Goal: Information Seeking & Learning: Learn about a topic

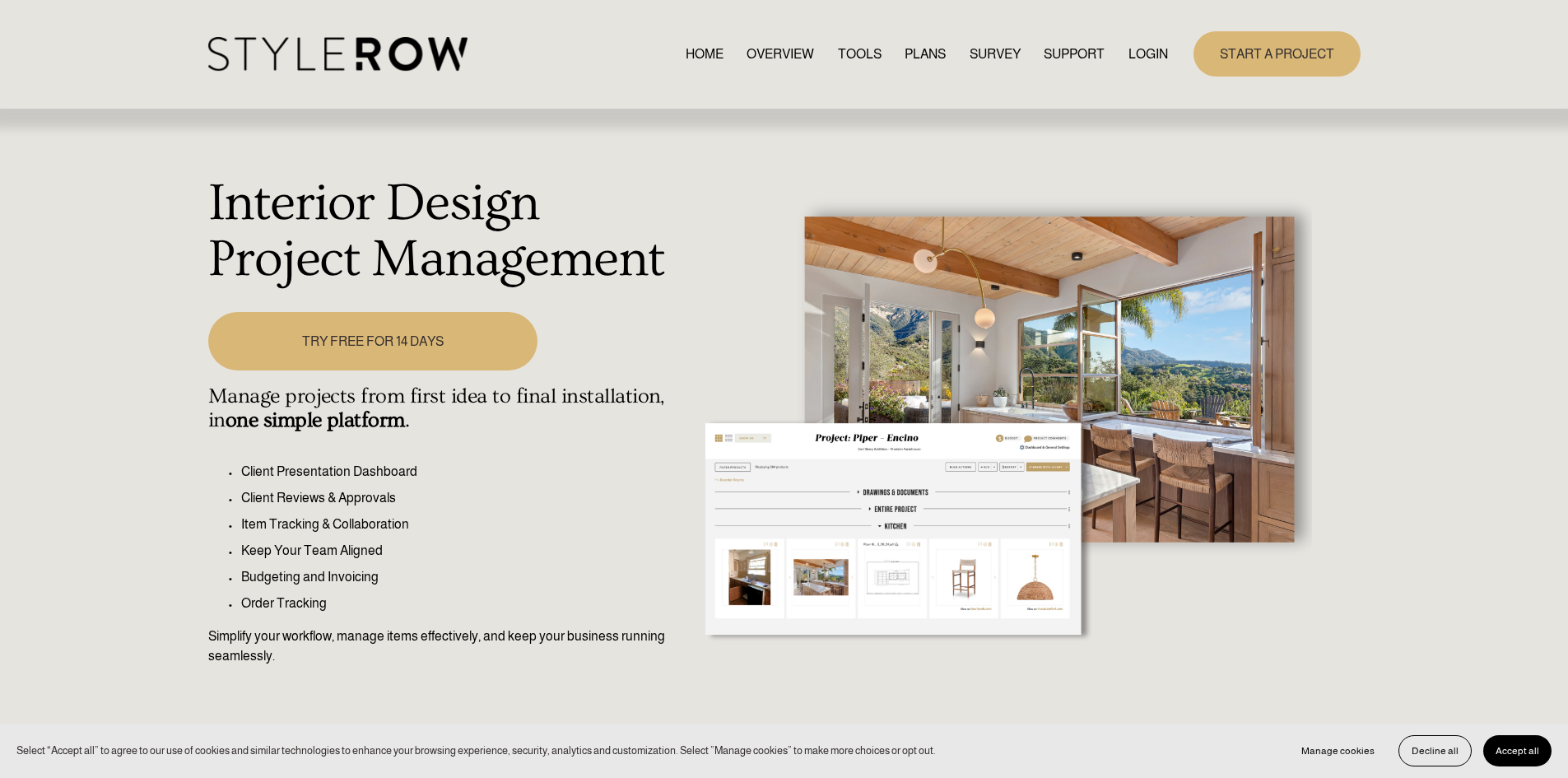
click at [912, 45] on link "PLANS" at bounding box center [924, 54] width 41 height 22
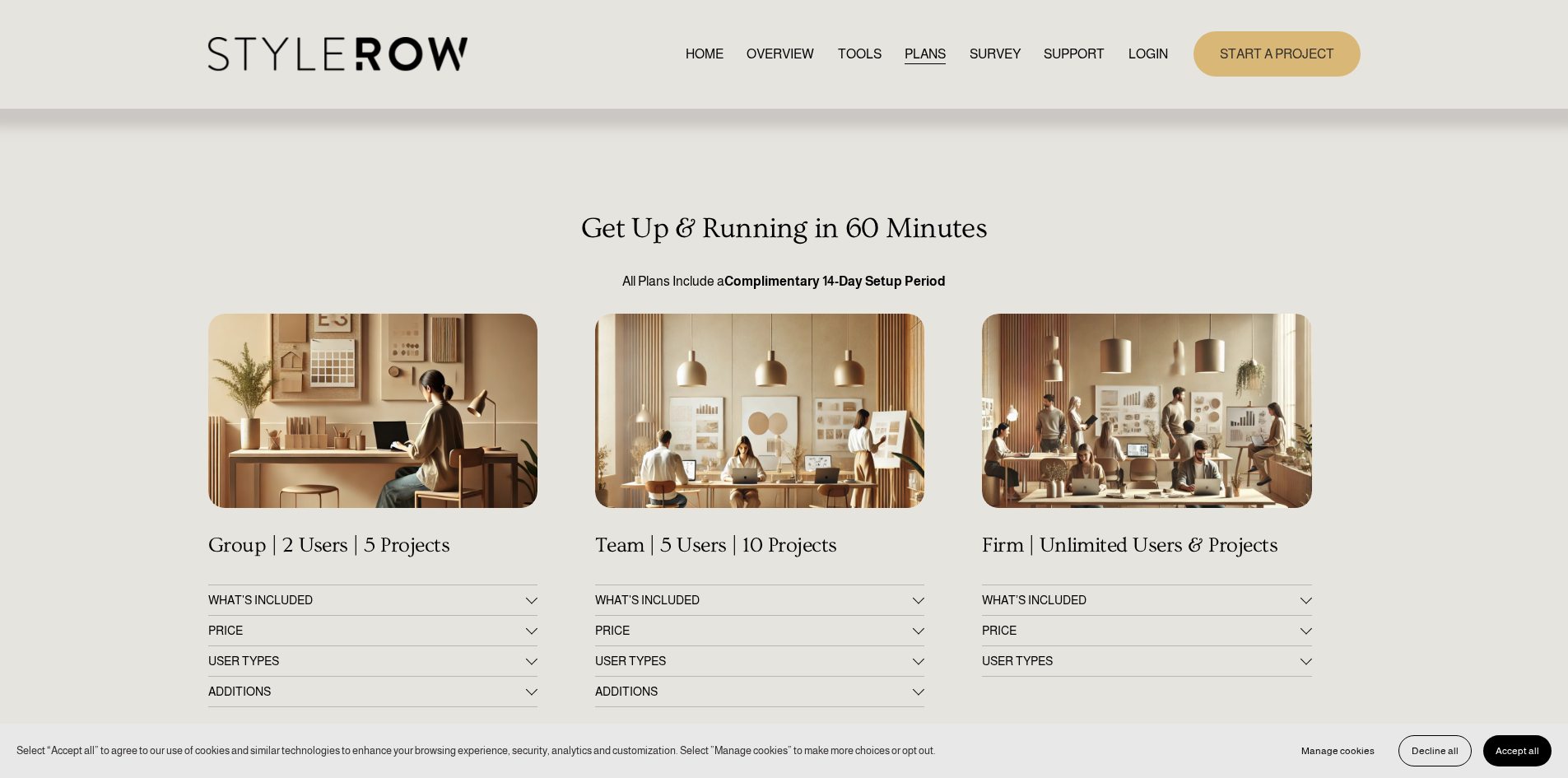
click at [387, 379] on div at bounding box center [372, 410] width 330 height 194
click at [534, 604] on div at bounding box center [532, 601] width 12 height 12
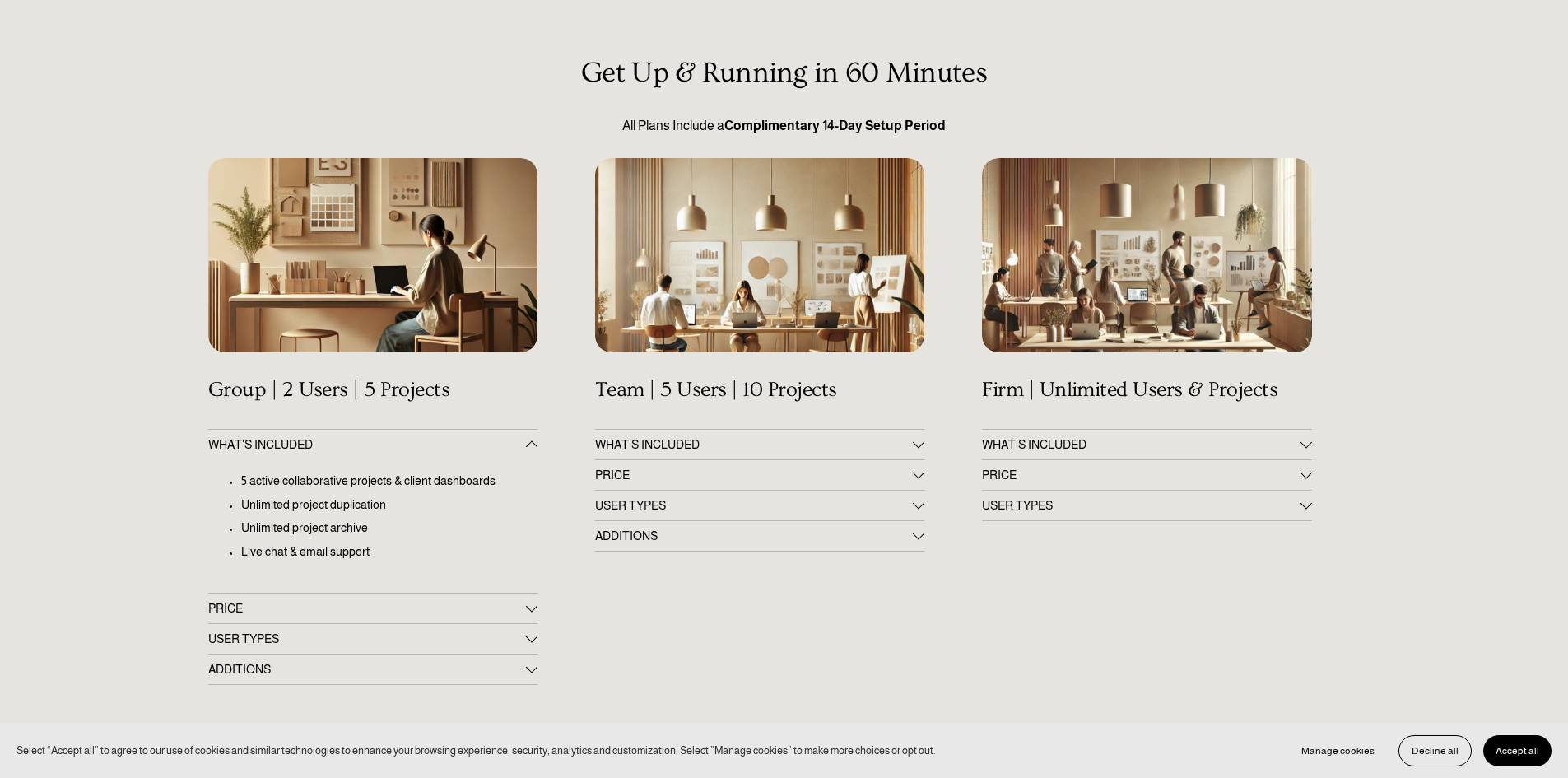
scroll to position [247, 0]
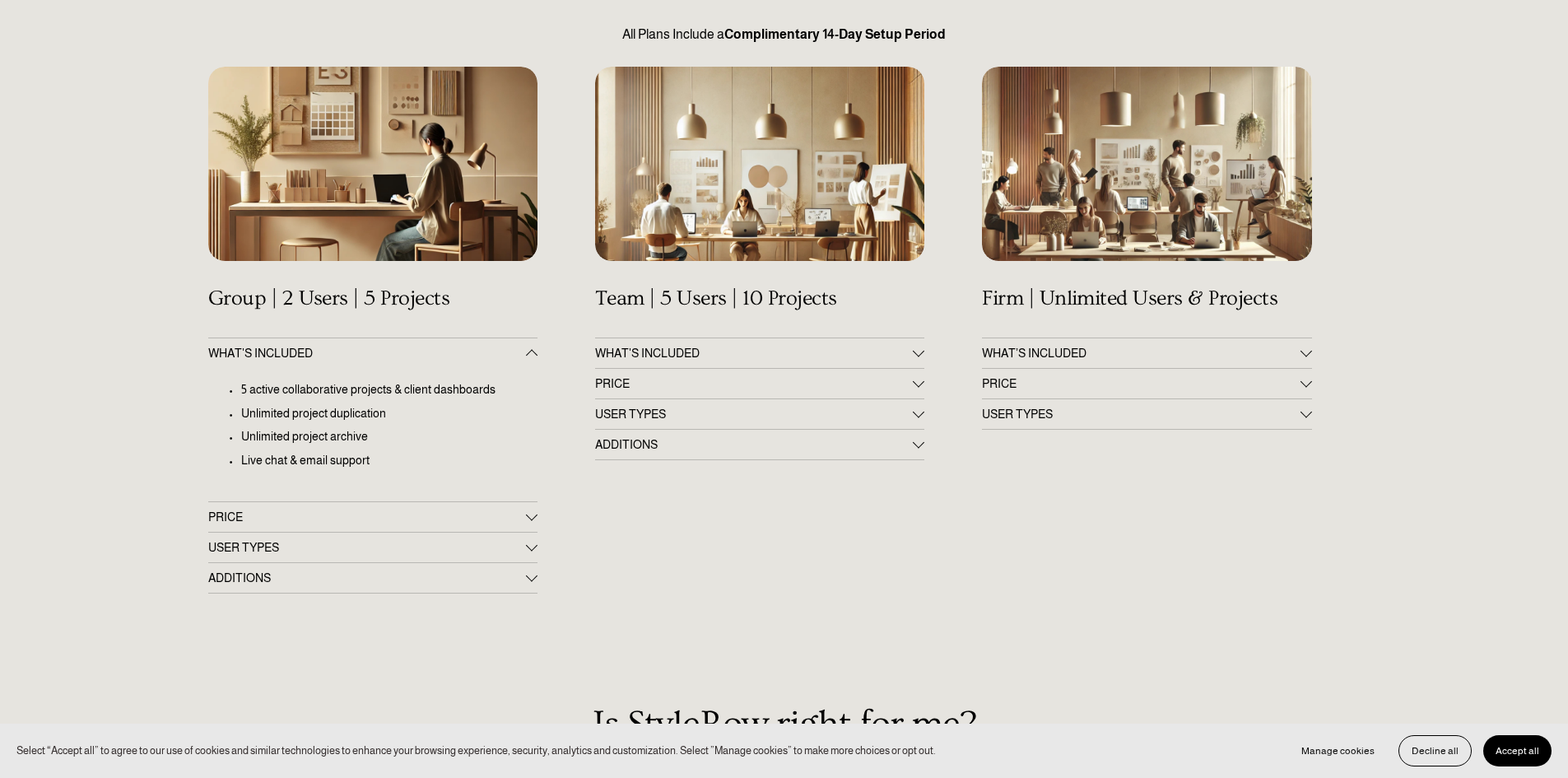
click at [539, 515] on div "Get Up & Running in 60 Minutes All Plans Include a Complimentary 14-Day Setup P…" at bounding box center [784, 601] width 1568 height 1271
click at [529, 520] on div at bounding box center [532, 516] width 12 height 12
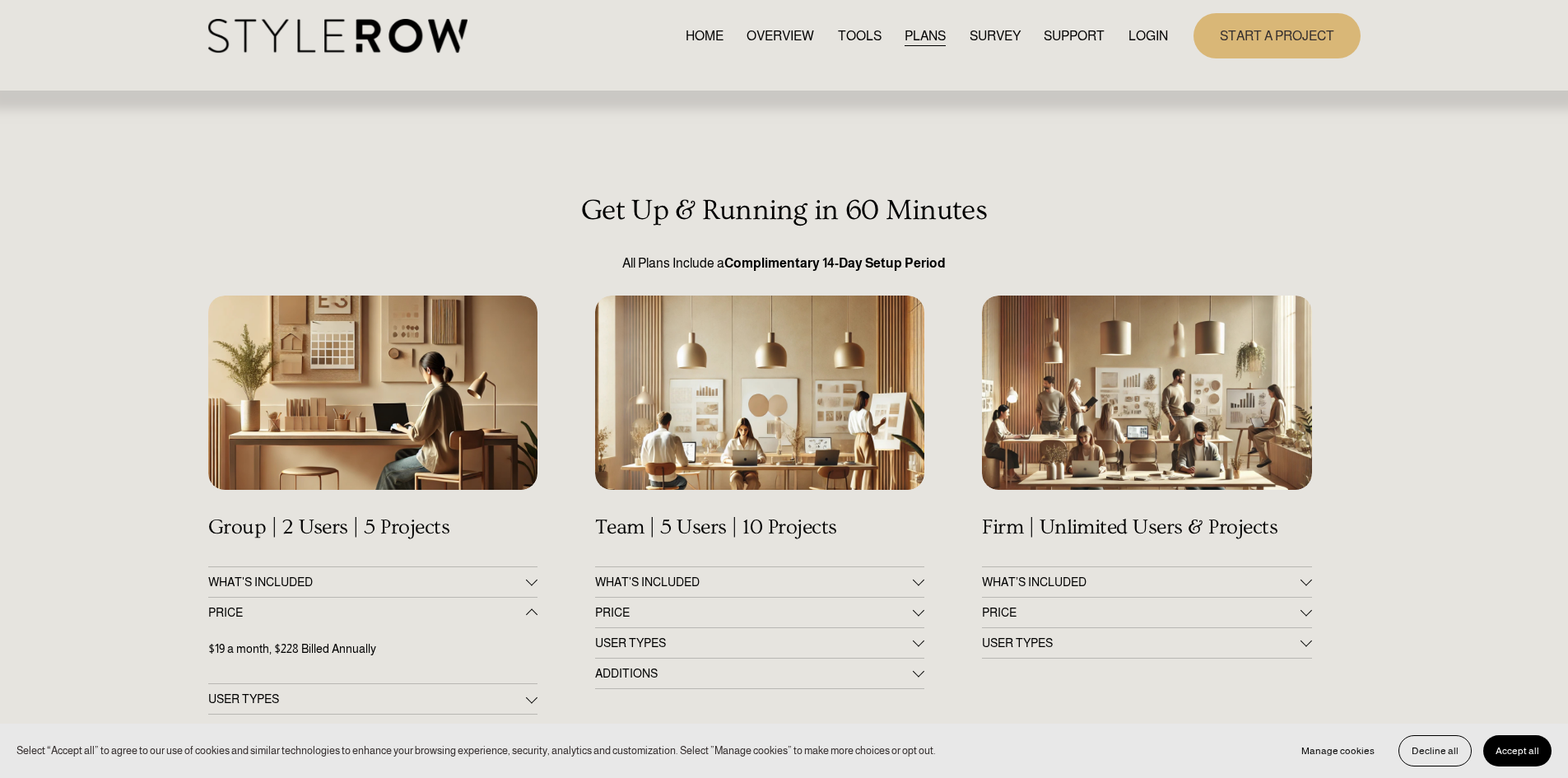
scroll to position [0, 0]
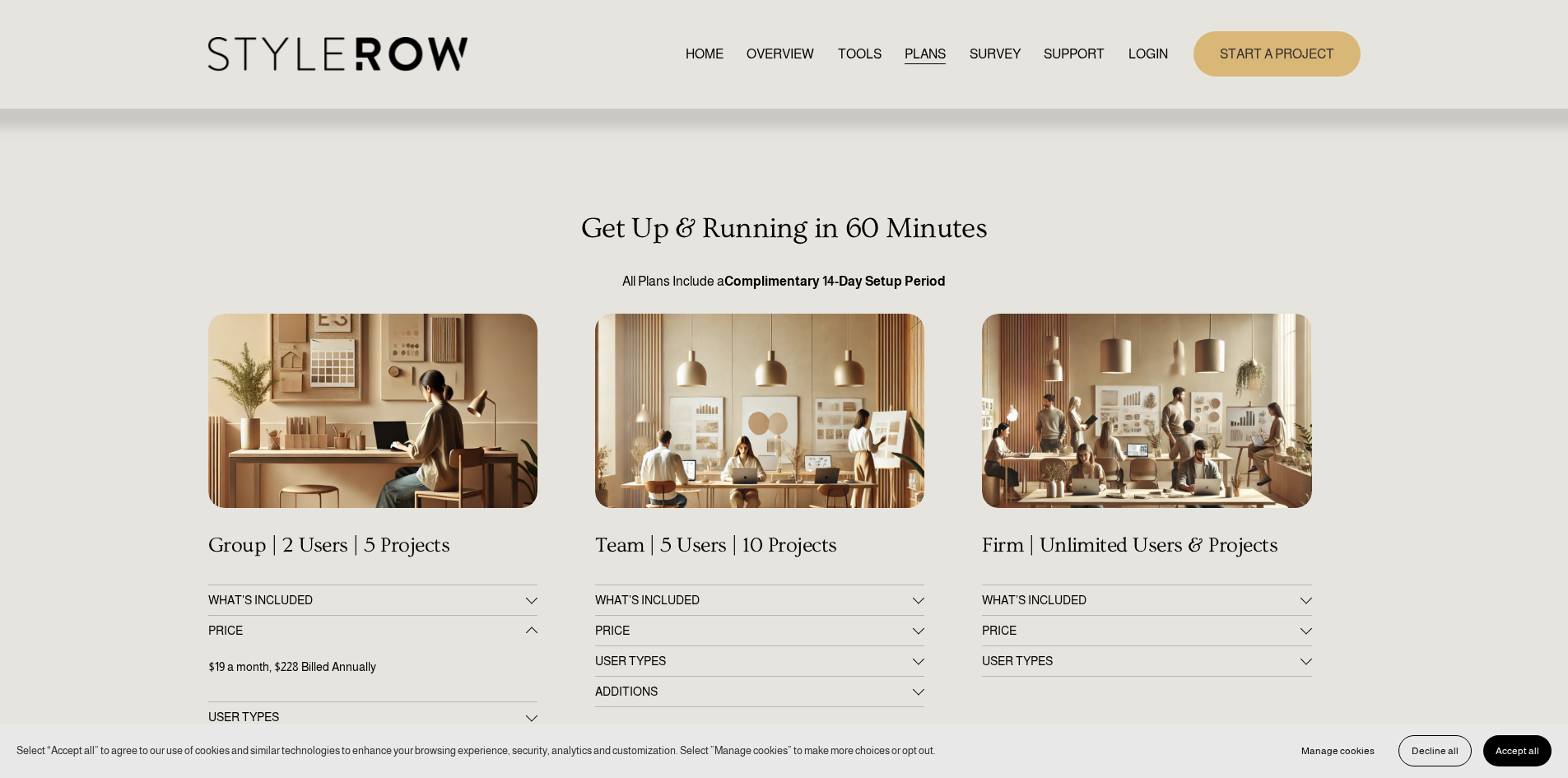
click at [774, 53] on link "OVERVIEW" at bounding box center [781, 54] width 68 height 22
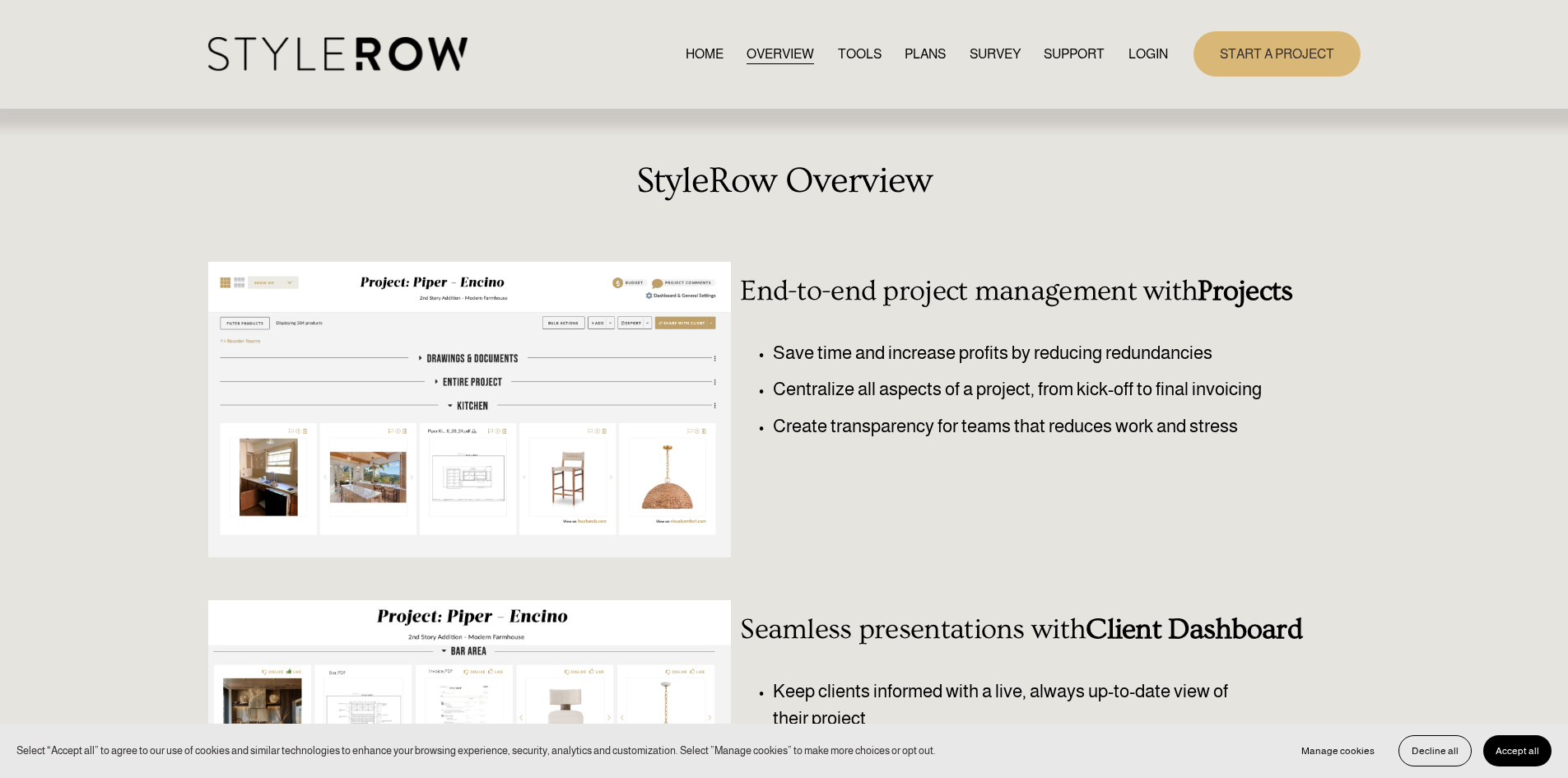
click at [859, 49] on link "TOOLS" at bounding box center [859, 54] width 44 height 22
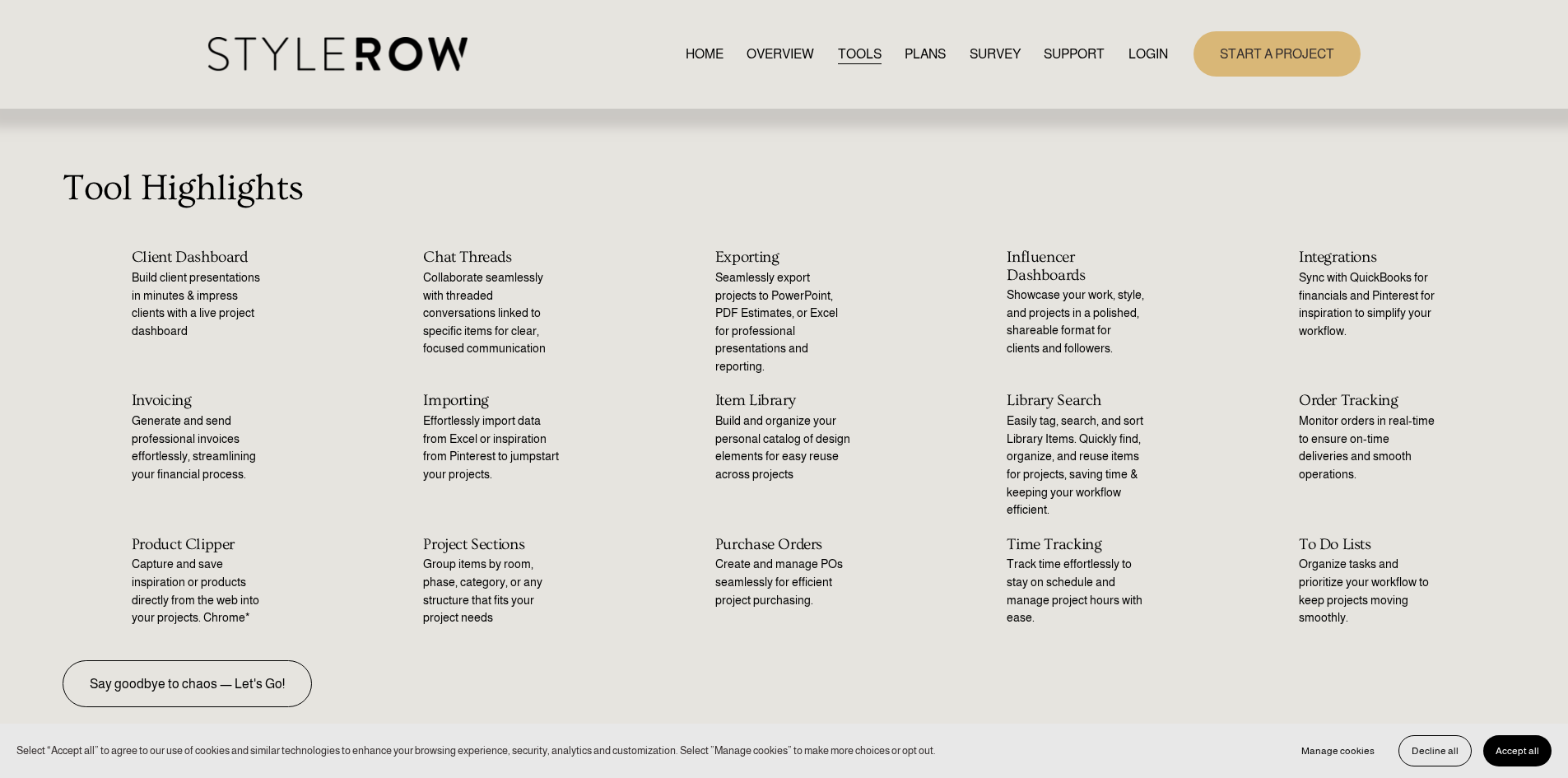
click at [930, 50] on link "PLANS" at bounding box center [924, 54] width 41 height 22
